Goal: Find specific page/section: Find specific page/section

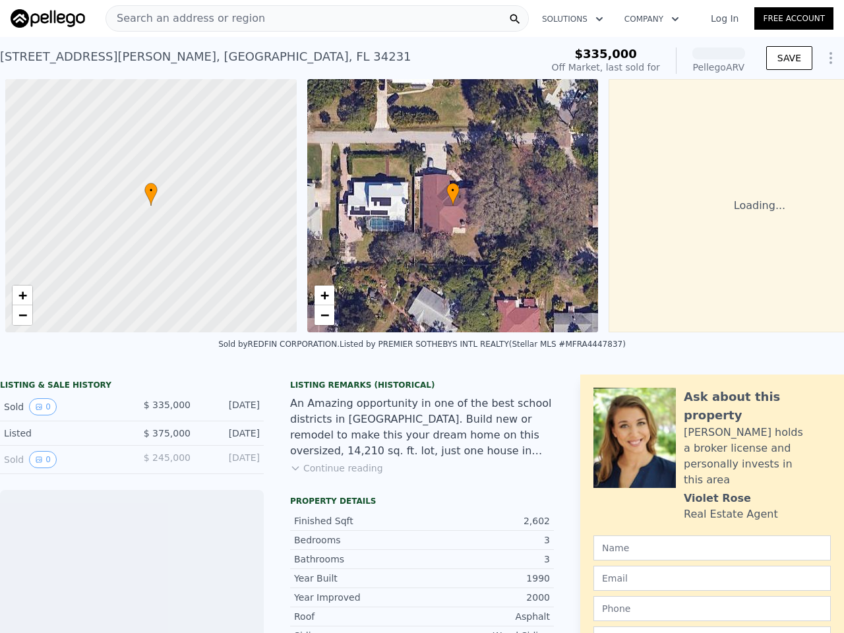
scroll to position [0, 5]
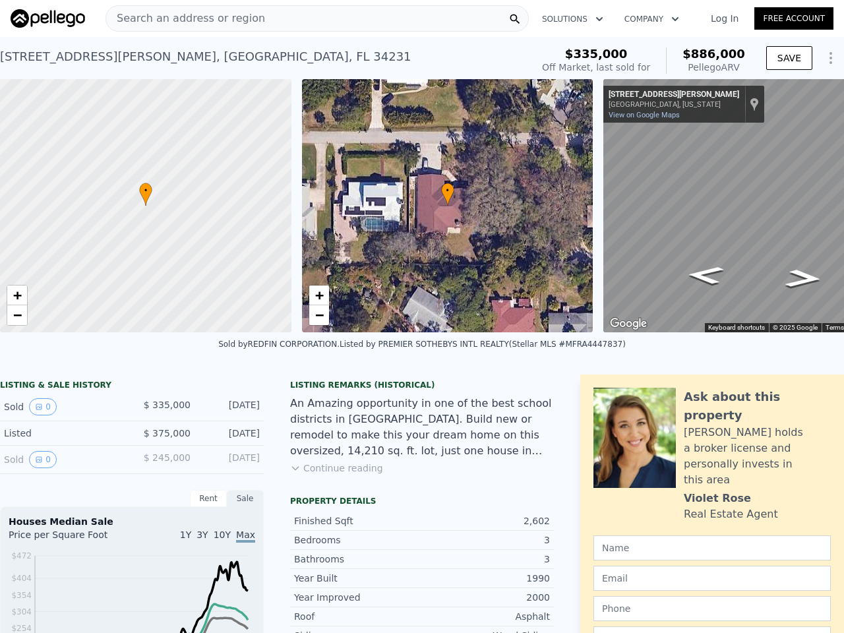
click at [422, 317] on div "• + −" at bounding box center [448, 205] width 292 height 253
click at [317, 18] on div "Search an address or region" at bounding box center [317, 18] width 423 height 26
click at [571, 19] on button "Solutions" at bounding box center [573, 19] width 82 height 24
click at [649, 19] on button "Company" at bounding box center [652, 19] width 76 height 24
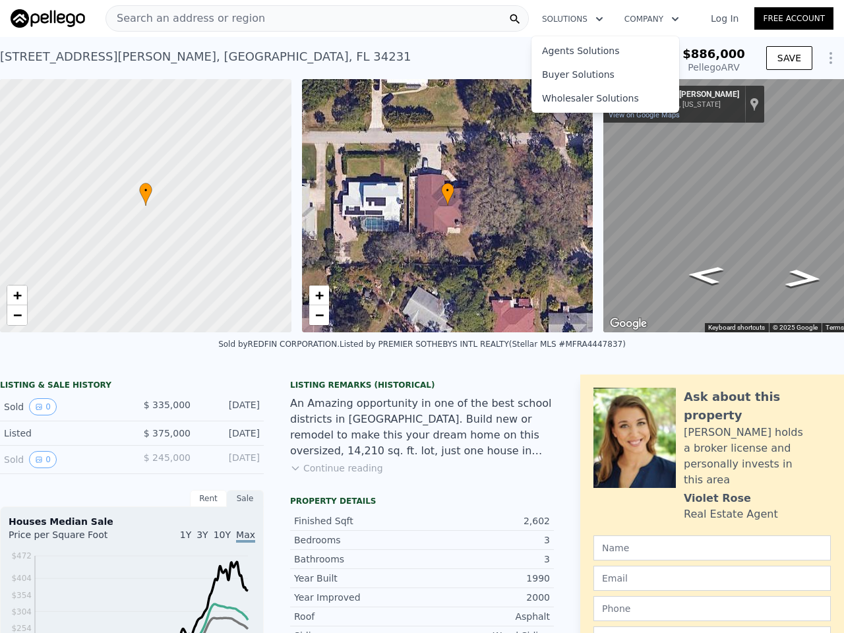
click at [780, 58] on button "SAVE" at bounding box center [789, 58] width 46 height 24
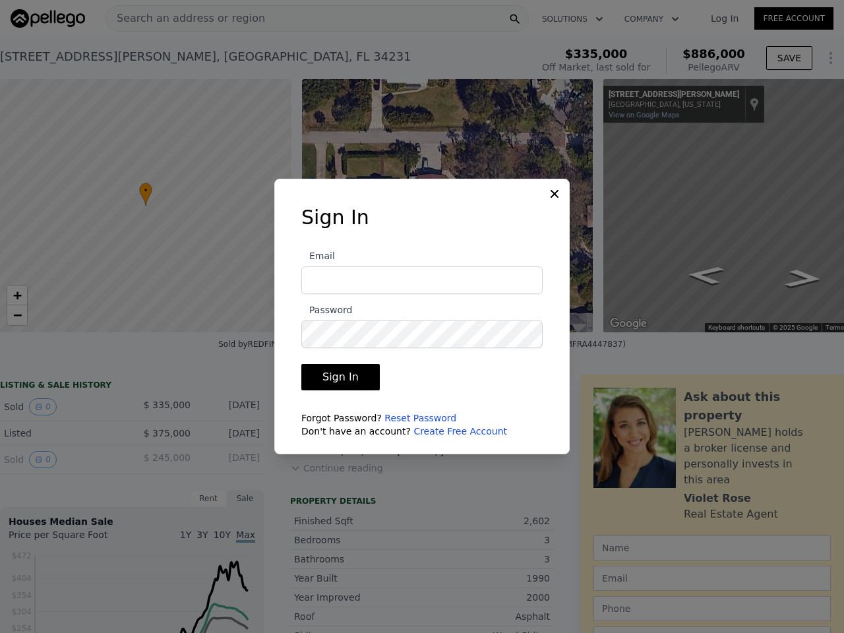
click at [146, 206] on div at bounding box center [422, 316] width 844 height 633
click at [17, 295] on span "+" at bounding box center [17, 295] width 9 height 16
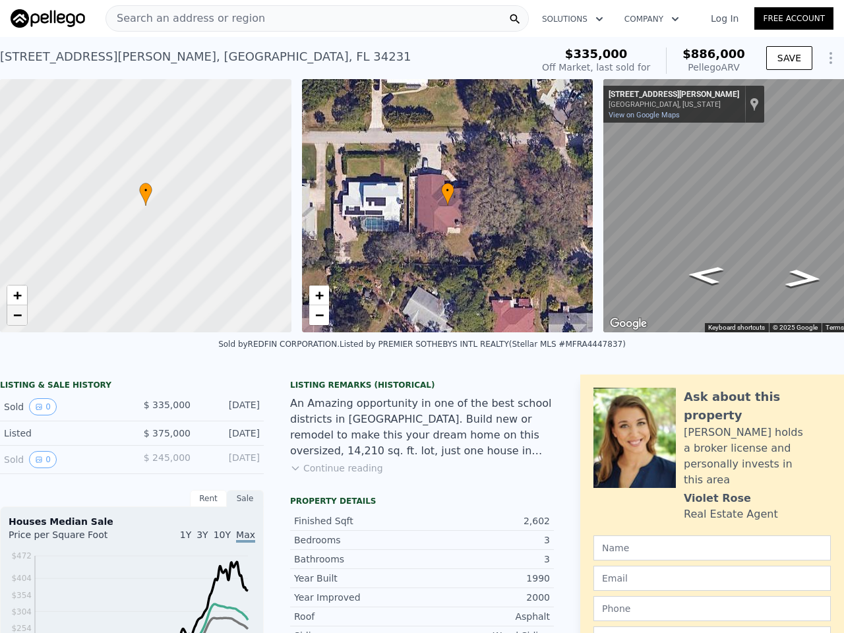
click at [17, 315] on span "−" at bounding box center [17, 315] width 9 height 16
click at [448, 206] on div "• + −" at bounding box center [448, 205] width 292 height 253
